Goal: Task Accomplishment & Management: Complete application form

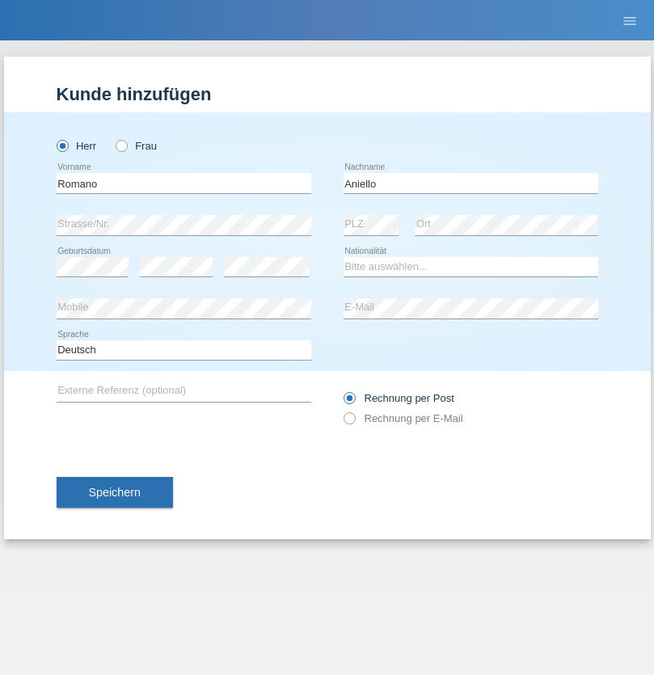
type input "Aniello"
select select "IT"
select select "C"
select select "01"
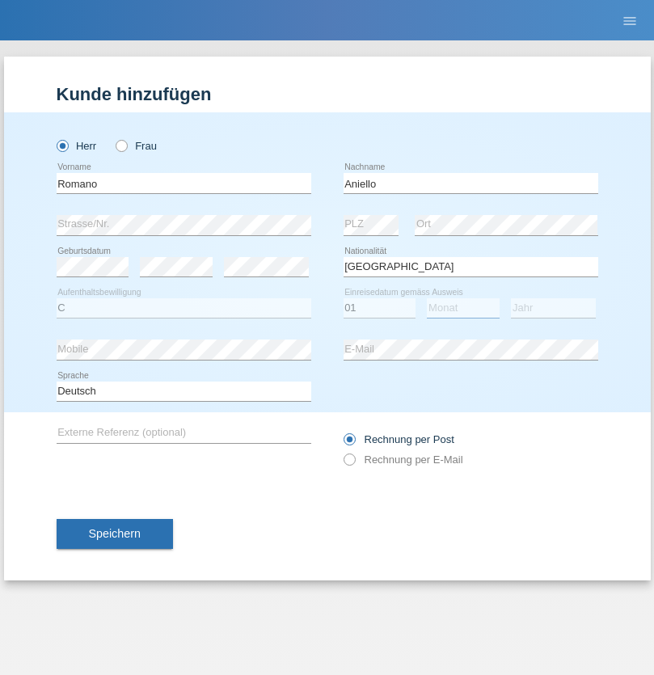
select select "08"
select select "2021"
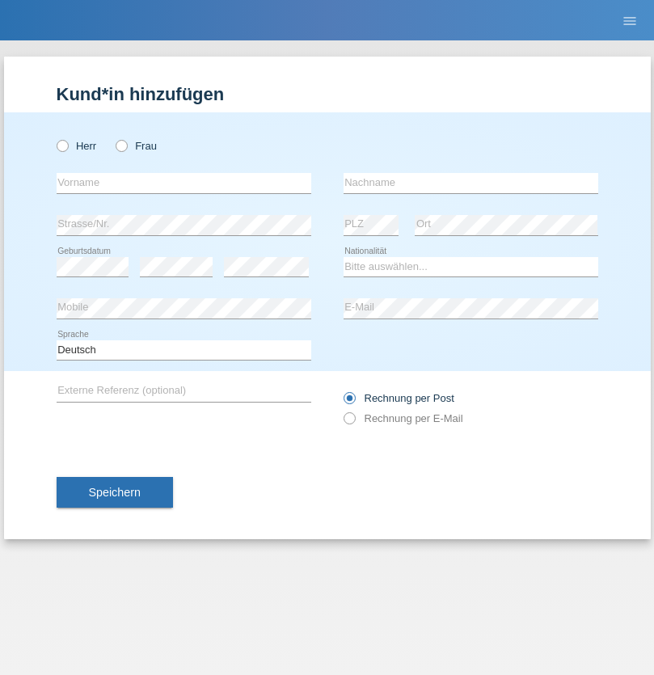
radio input "true"
click at [184, 183] on input "text" at bounding box center [184, 183] width 255 height 20
type input "Ionel"
click at [471, 183] on input "text" at bounding box center [471, 183] width 255 height 20
type input "Marin"
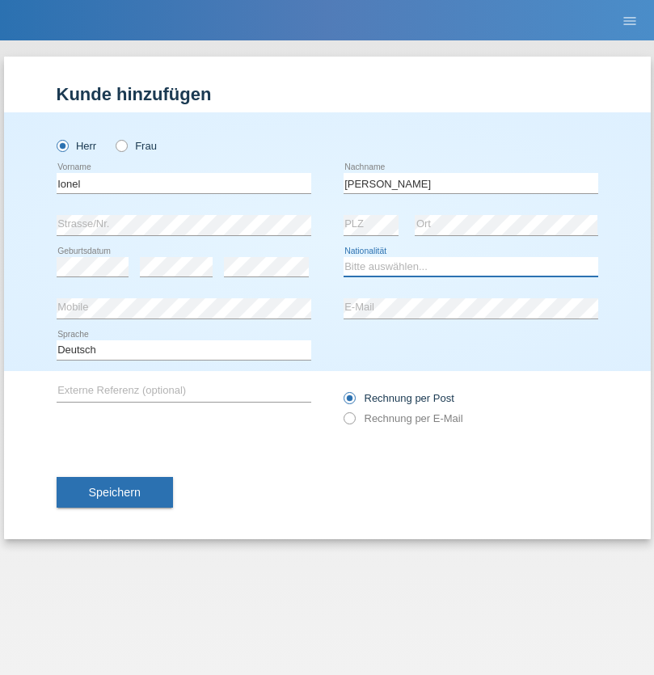
select select "OM"
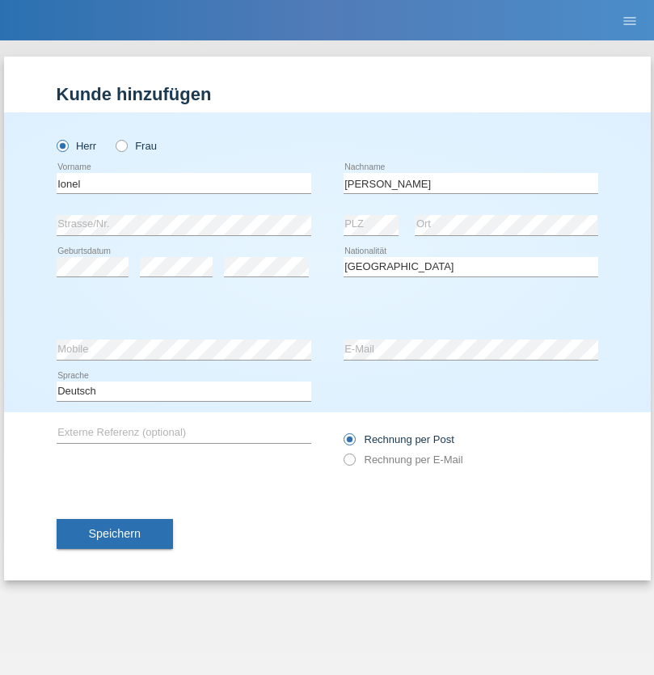
select select "C"
select select "01"
select select "03"
select select "2021"
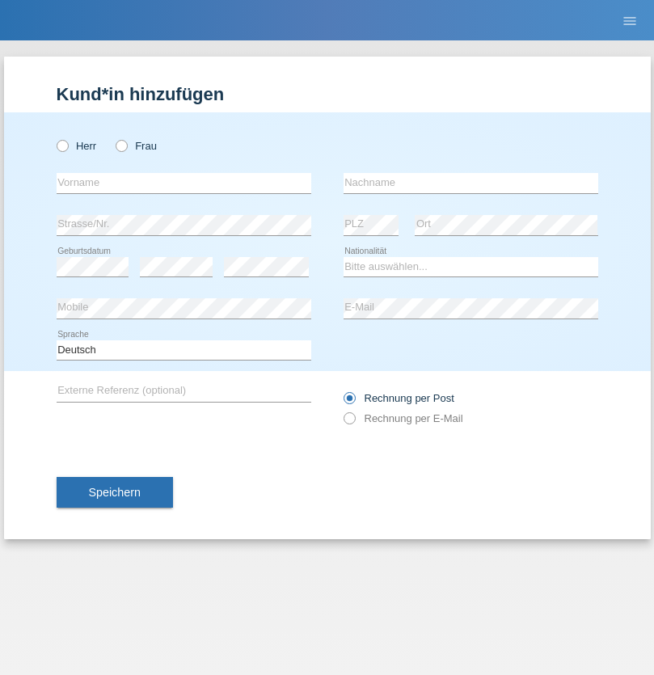
radio input "true"
click at [184, 183] on input "text" at bounding box center [184, 183] width 255 height 20
type input "Julian"
click at [471, 183] on input "text" at bounding box center [471, 183] width 255 height 20
type input "Museler"
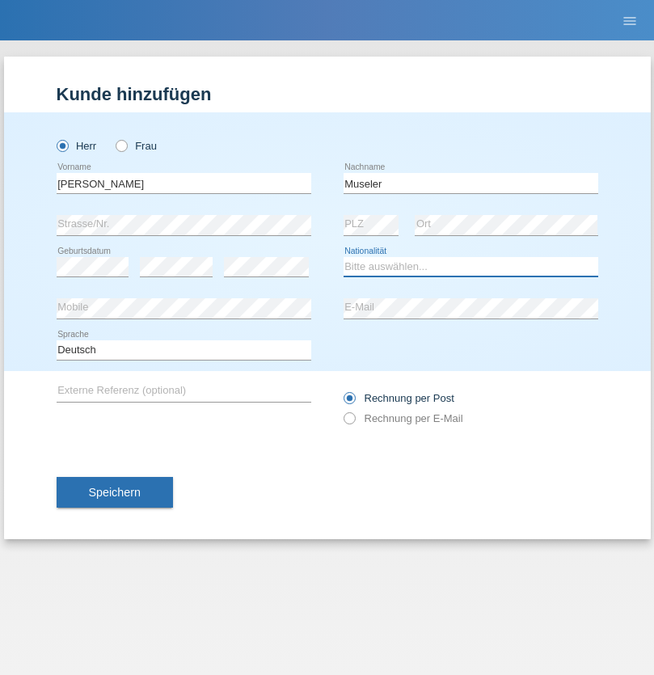
select select "BR"
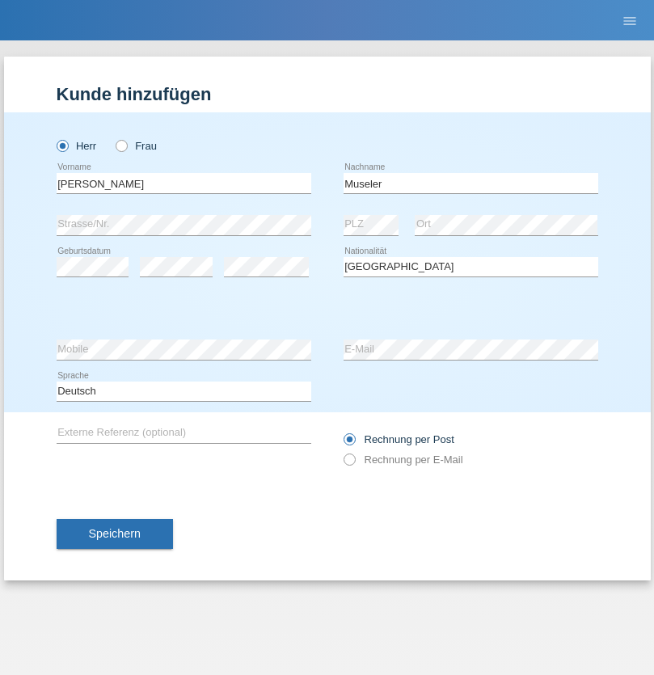
select select "C"
select select "19"
select select "06"
select select "2021"
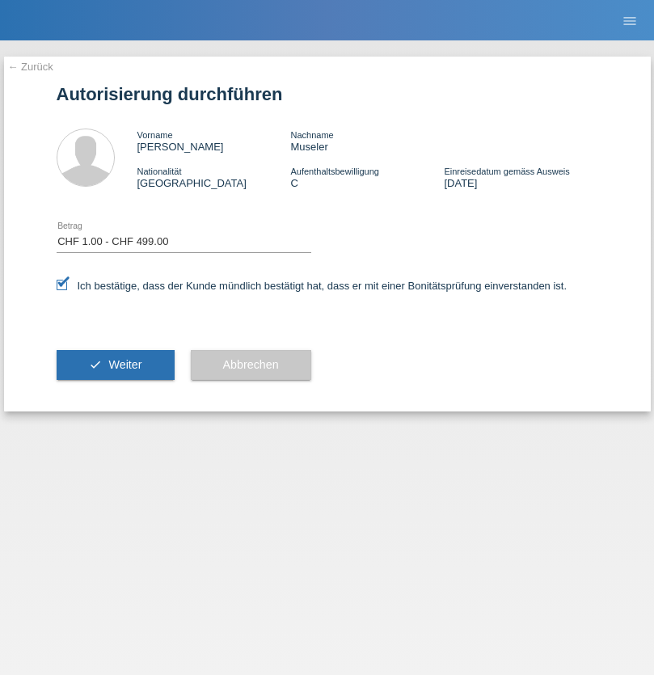
select select "1"
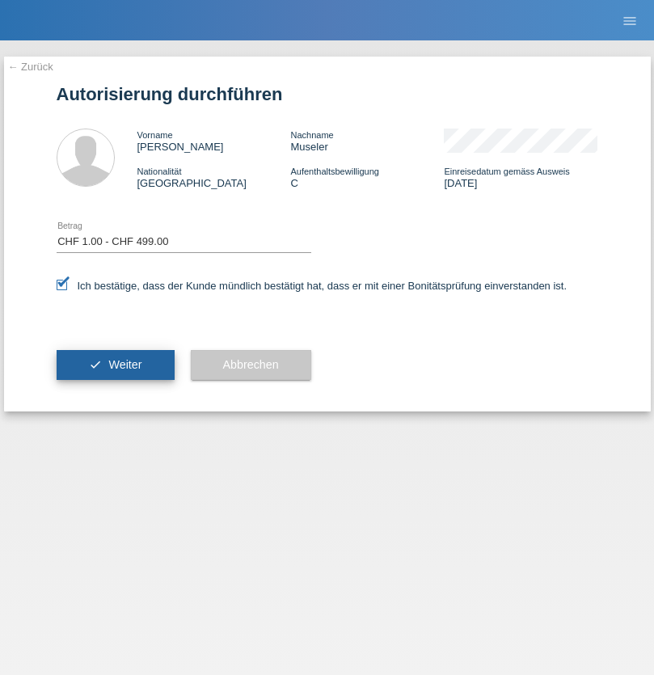
click at [115, 365] on span "Weiter" at bounding box center [124, 364] width 33 height 13
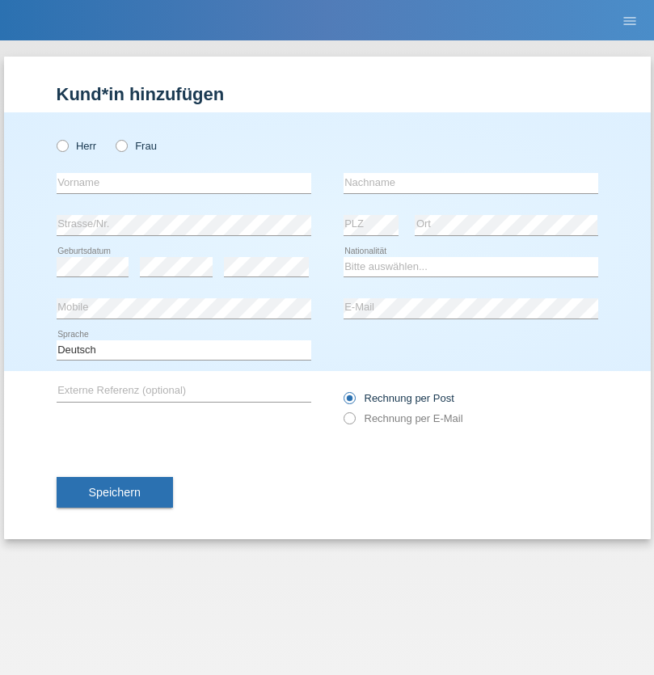
radio input "true"
click at [184, 183] on input "text" at bounding box center [184, 183] width 255 height 20
type input "Roselaine"
click at [471, 183] on input "text" at bounding box center [471, 183] width 255 height 20
type input "Museler"
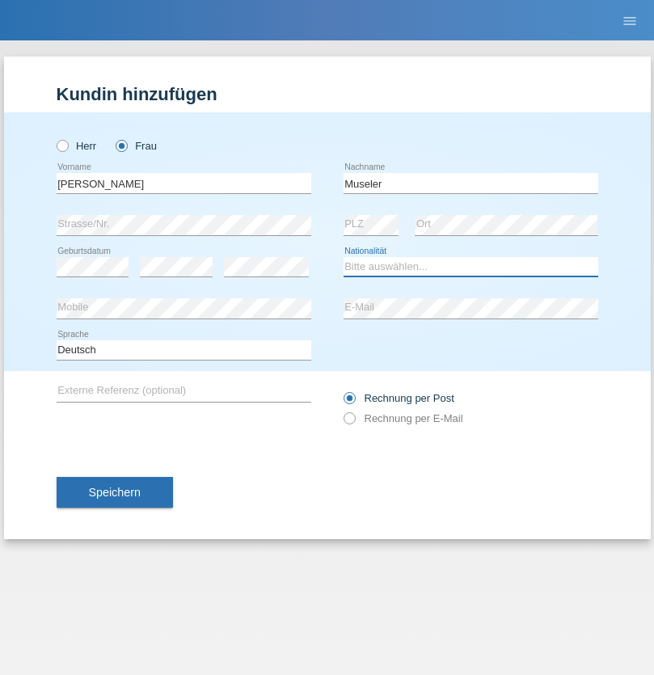
select select "BR"
select select "C"
select select "19"
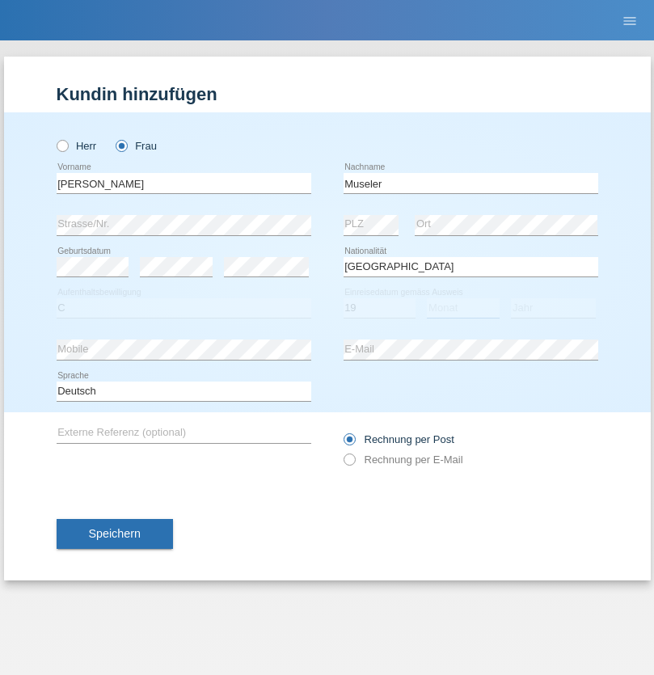
select select "06"
select select "2021"
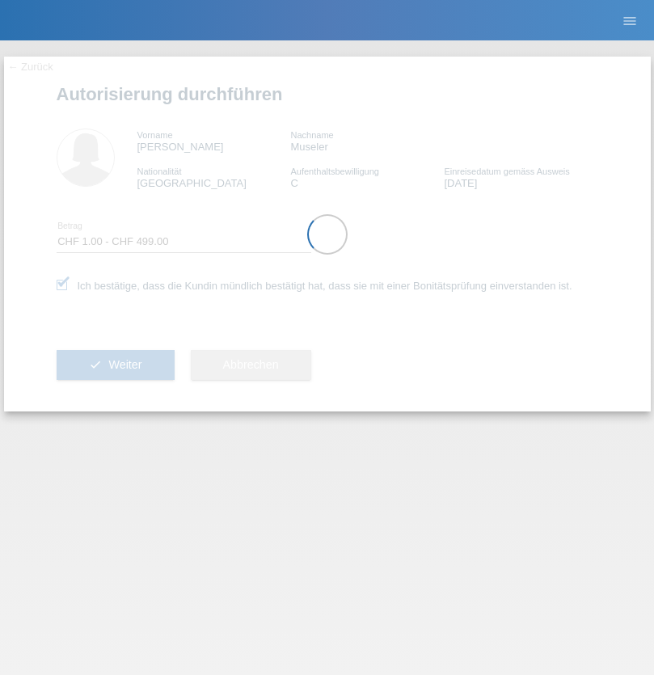
select select "1"
